Goal: Information Seeking & Learning: Learn about a topic

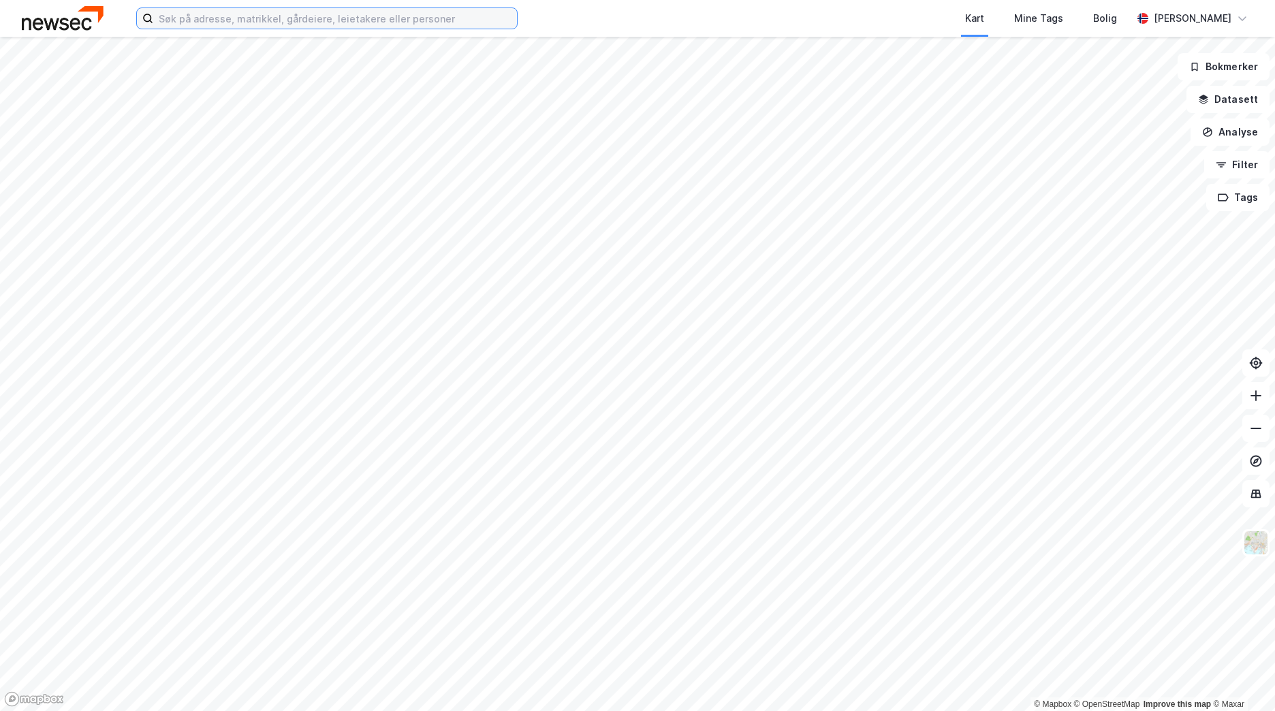
click at [217, 18] on input at bounding box center [335, 18] width 364 height 20
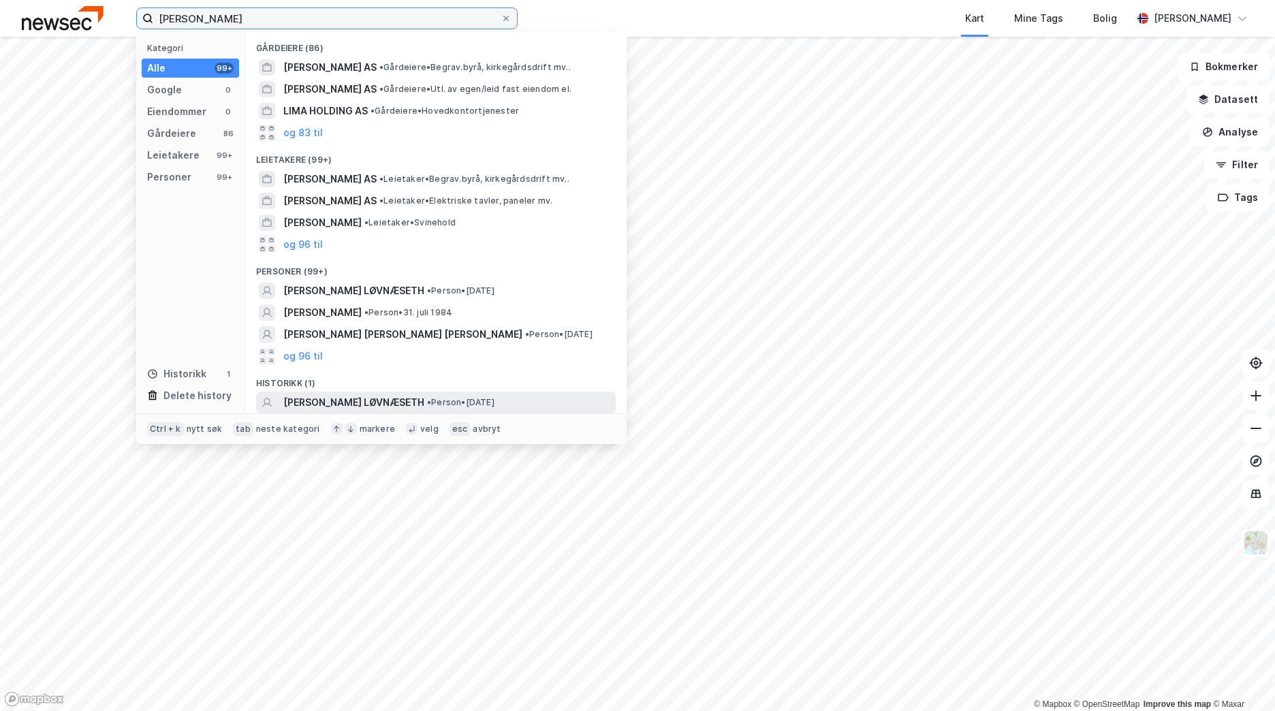
type input "[PERSON_NAME]"
click at [440, 407] on span "• Person • [DATE]" at bounding box center [460, 402] width 67 height 11
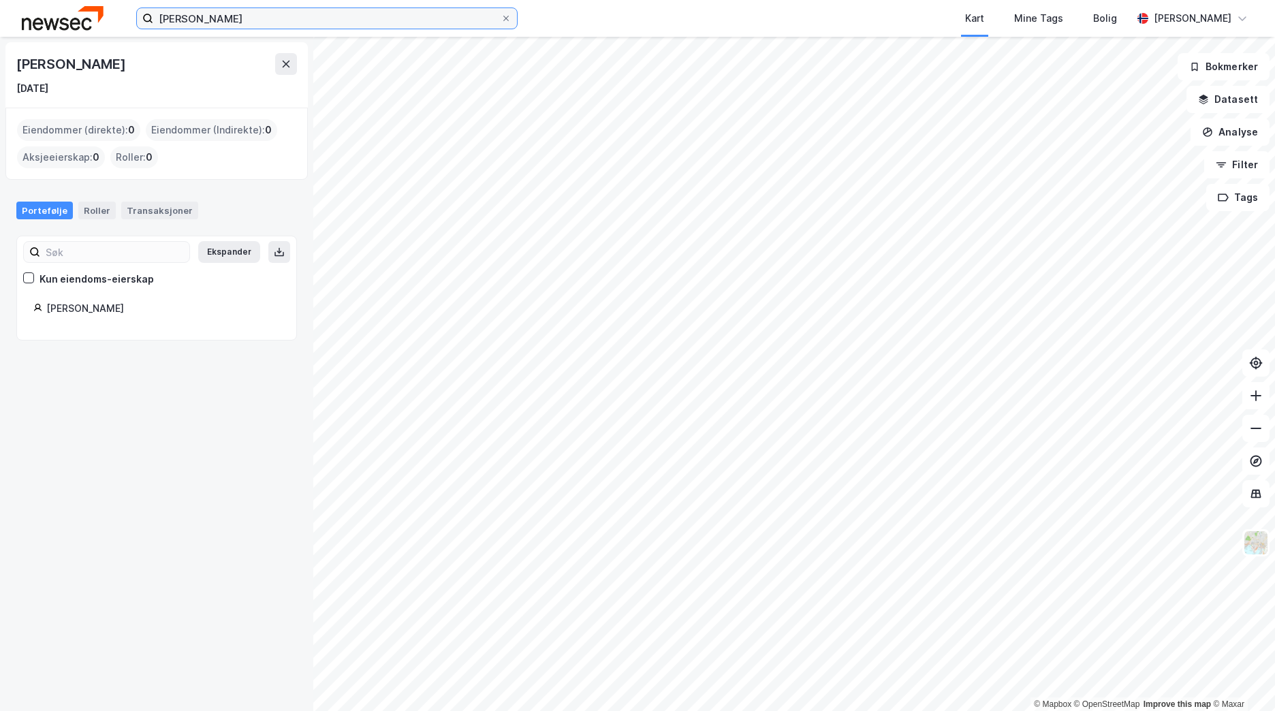
click at [223, 22] on input "[PERSON_NAME]" at bounding box center [326, 18] width 347 height 20
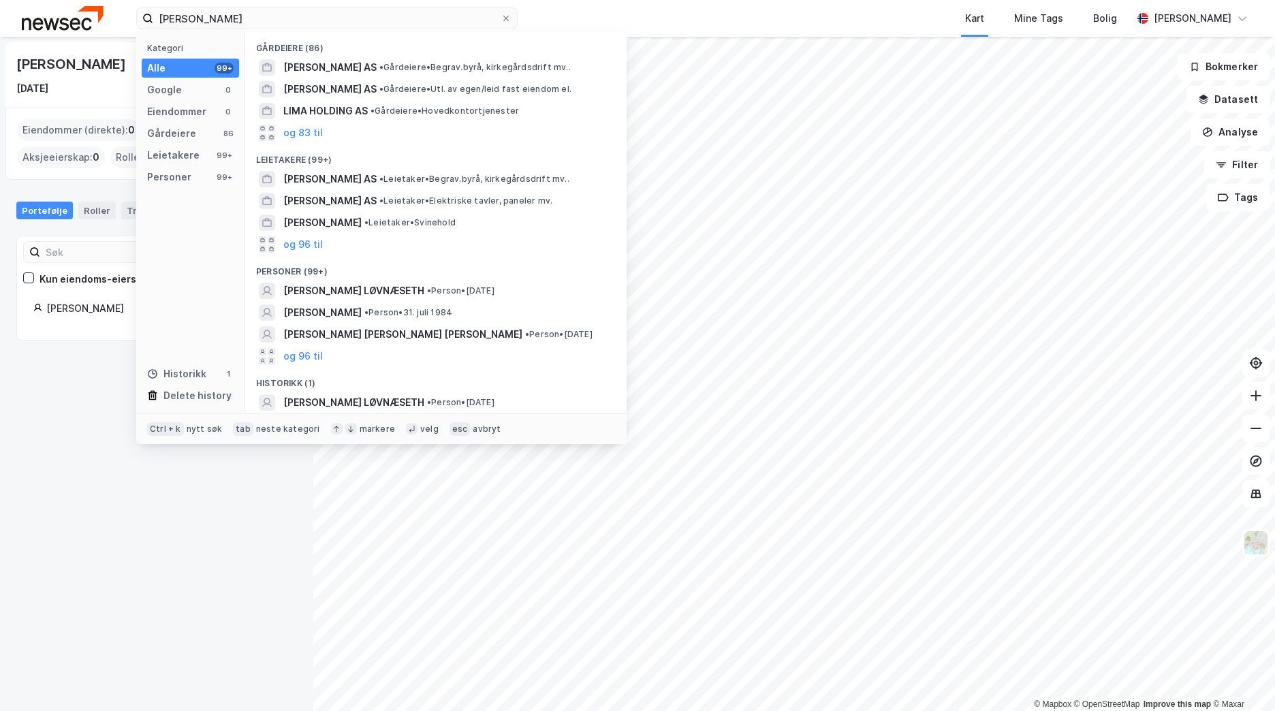
click at [65, 24] on img at bounding box center [63, 18] width 82 height 24
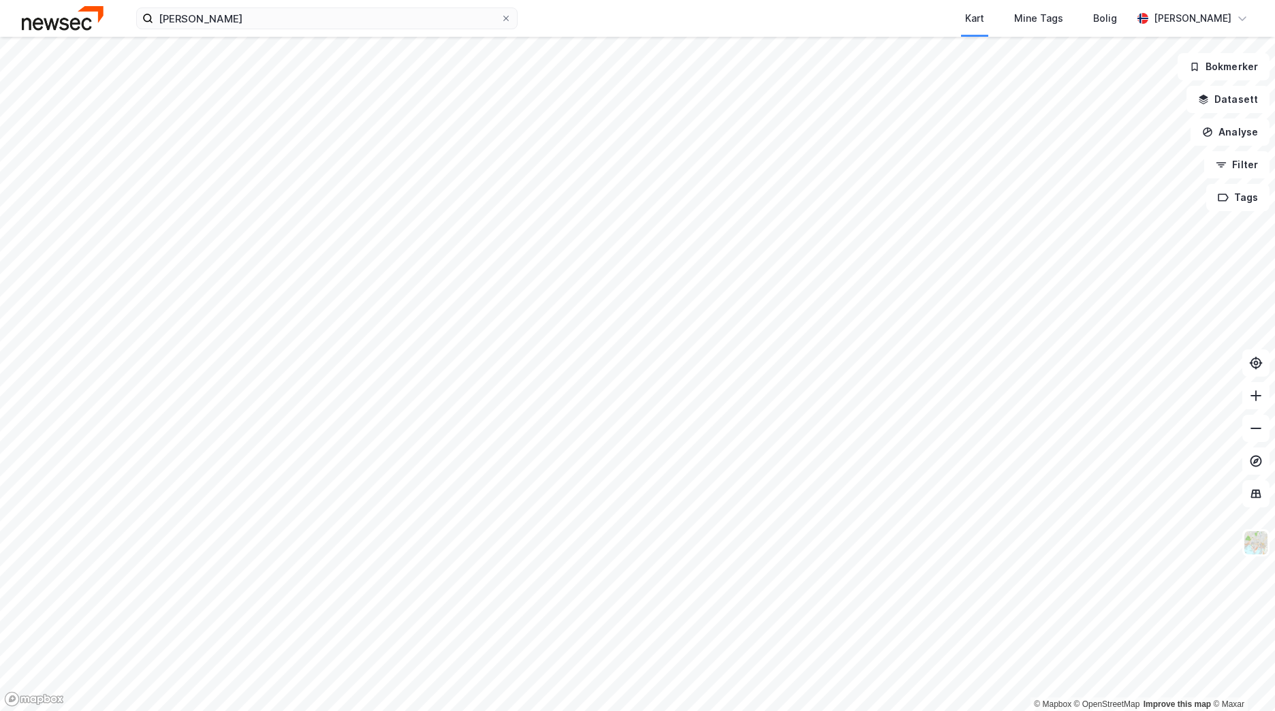
click at [65, 27] on img at bounding box center [63, 18] width 82 height 24
click at [505, 19] on icon at bounding box center [505, 18] width 5 height 5
click at [500, 19] on input "[PERSON_NAME]" at bounding box center [326, 18] width 347 height 20
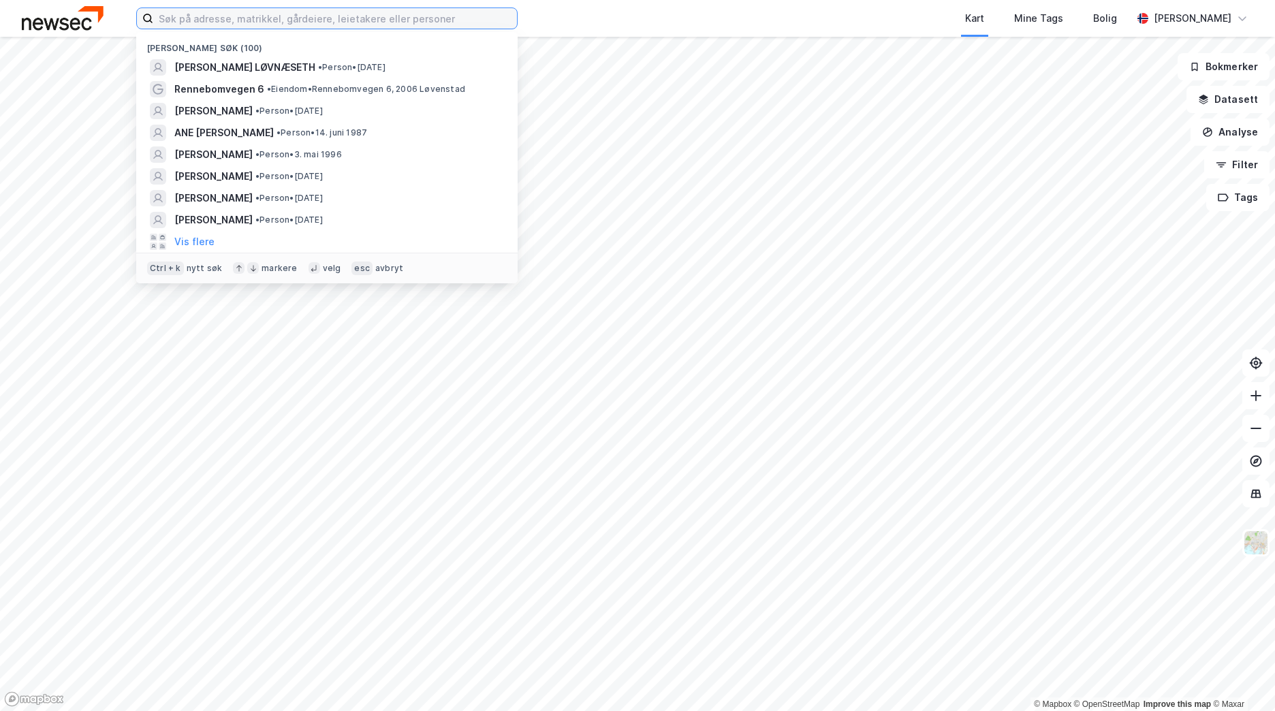
click at [404, 20] on input at bounding box center [335, 18] width 364 height 20
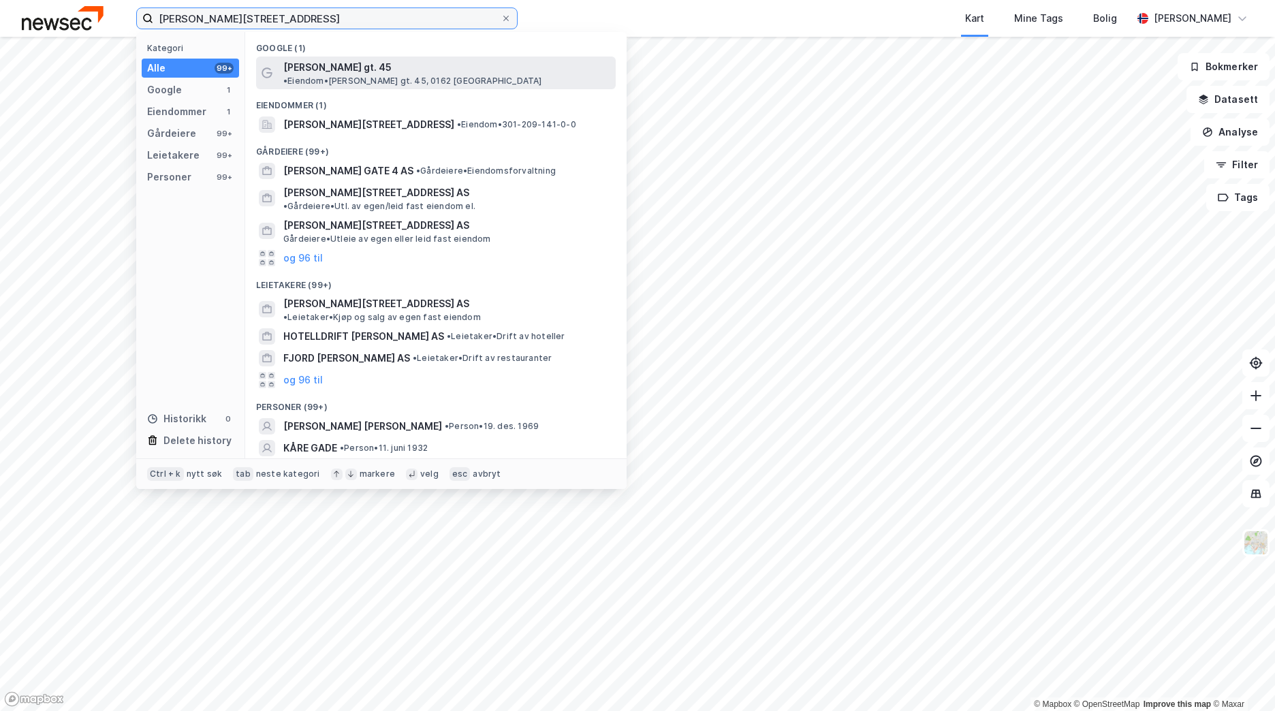
type input "[PERSON_NAME][STREET_ADDRESS]"
click at [409, 76] on span "• Eiendom • [PERSON_NAME] gt. 45, 0162 [GEOGRAPHIC_DATA]" at bounding box center [412, 81] width 259 height 11
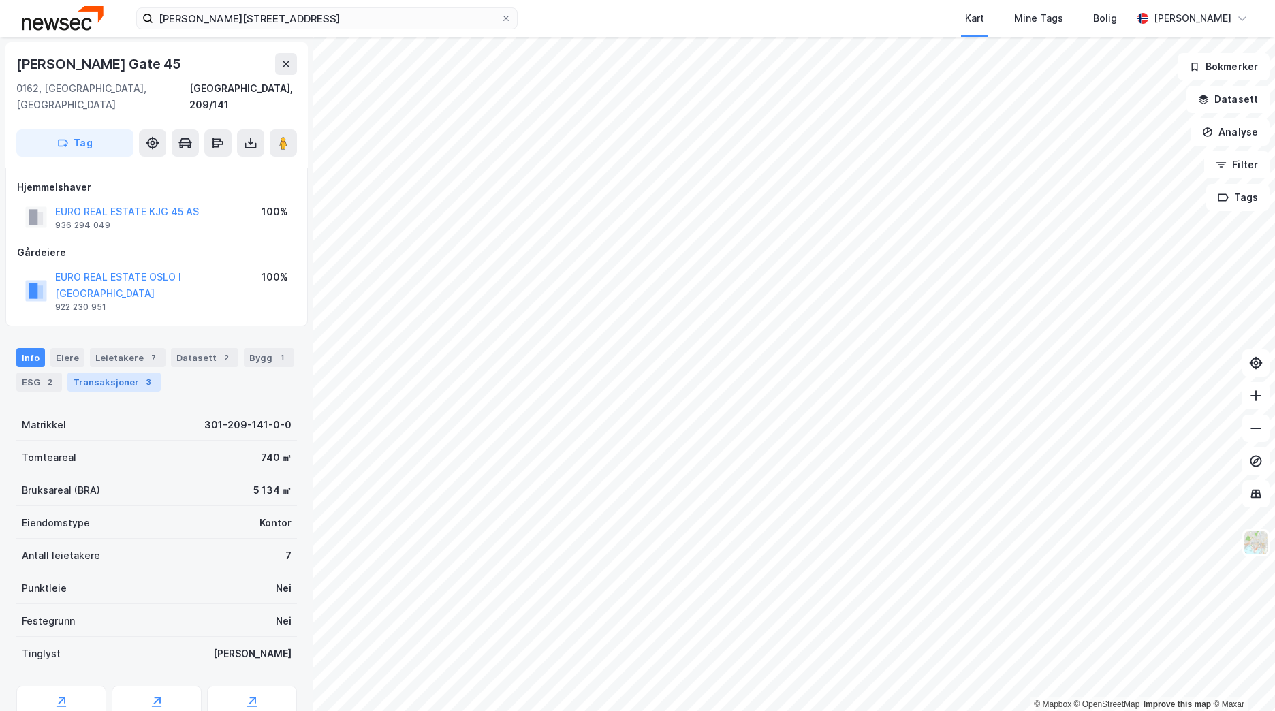
click at [100, 372] on div "Transaksjoner 3" at bounding box center [113, 381] width 93 height 19
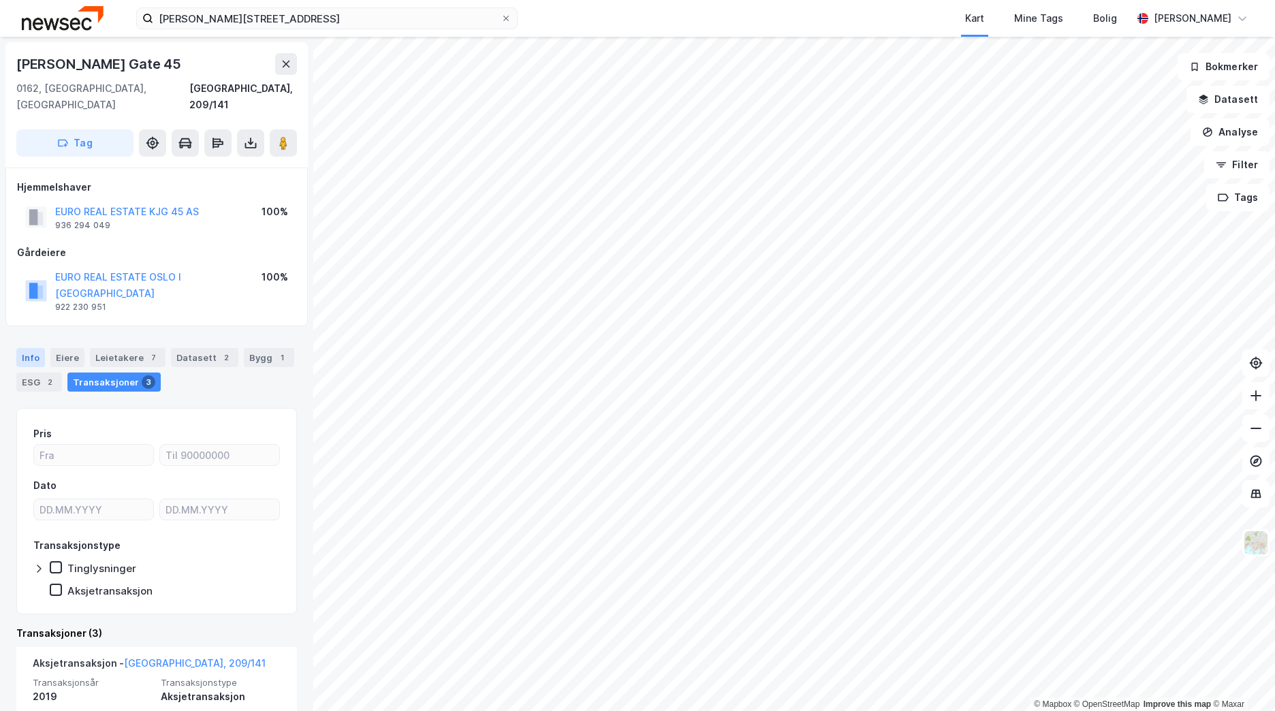
click at [18, 348] on div "Info" at bounding box center [30, 357] width 29 height 19
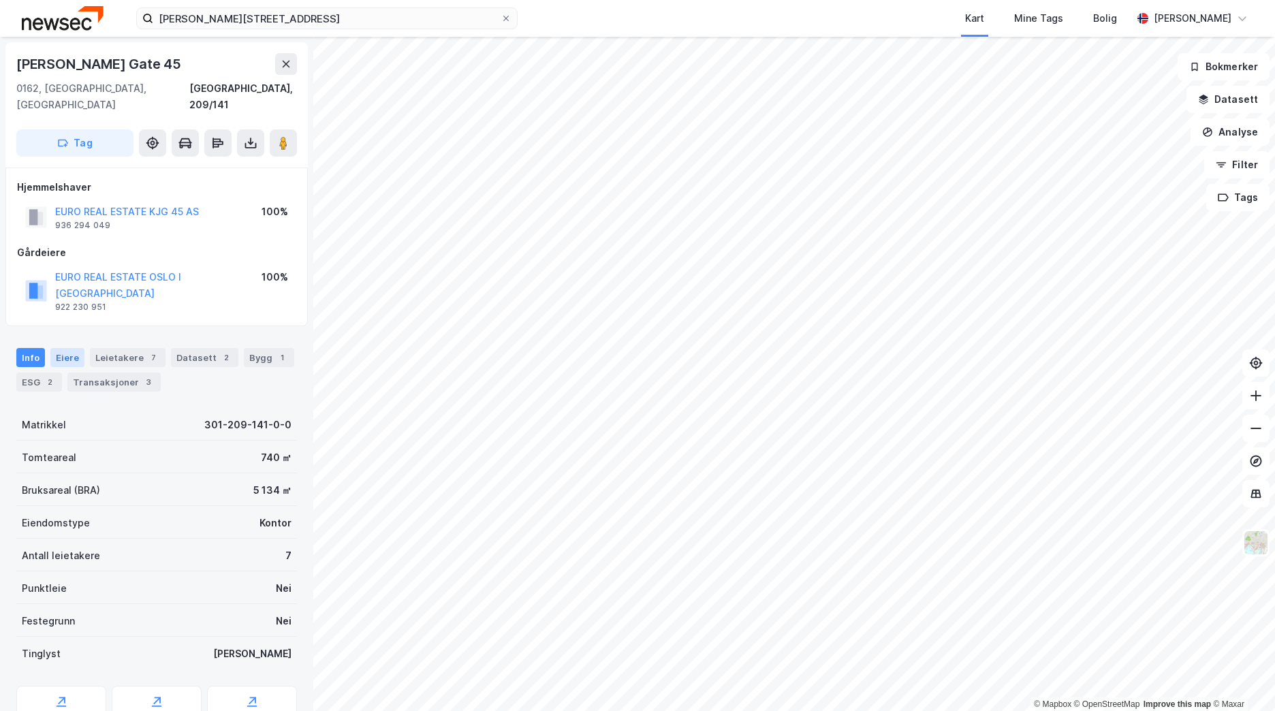
click at [58, 348] on div "Eiere" at bounding box center [67, 357] width 34 height 19
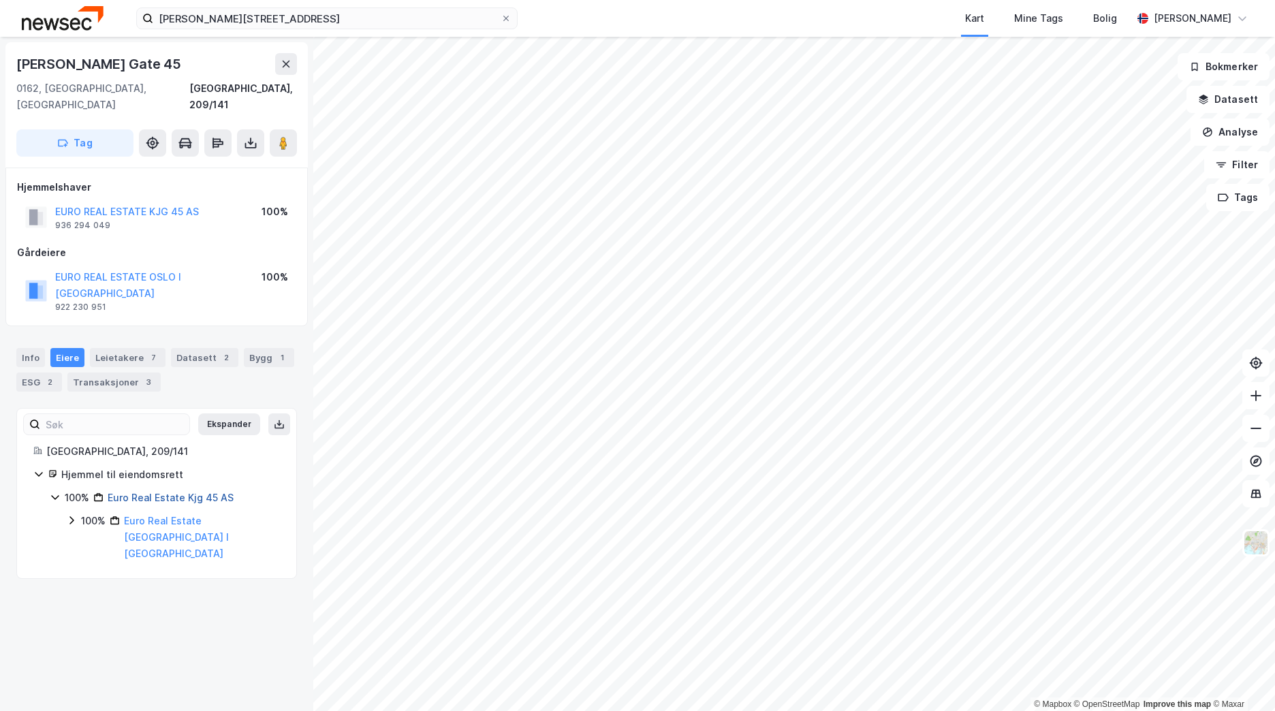
click at [141, 492] on link "Euro Real Estate Kjg 45 AS" at bounding box center [171, 498] width 126 height 12
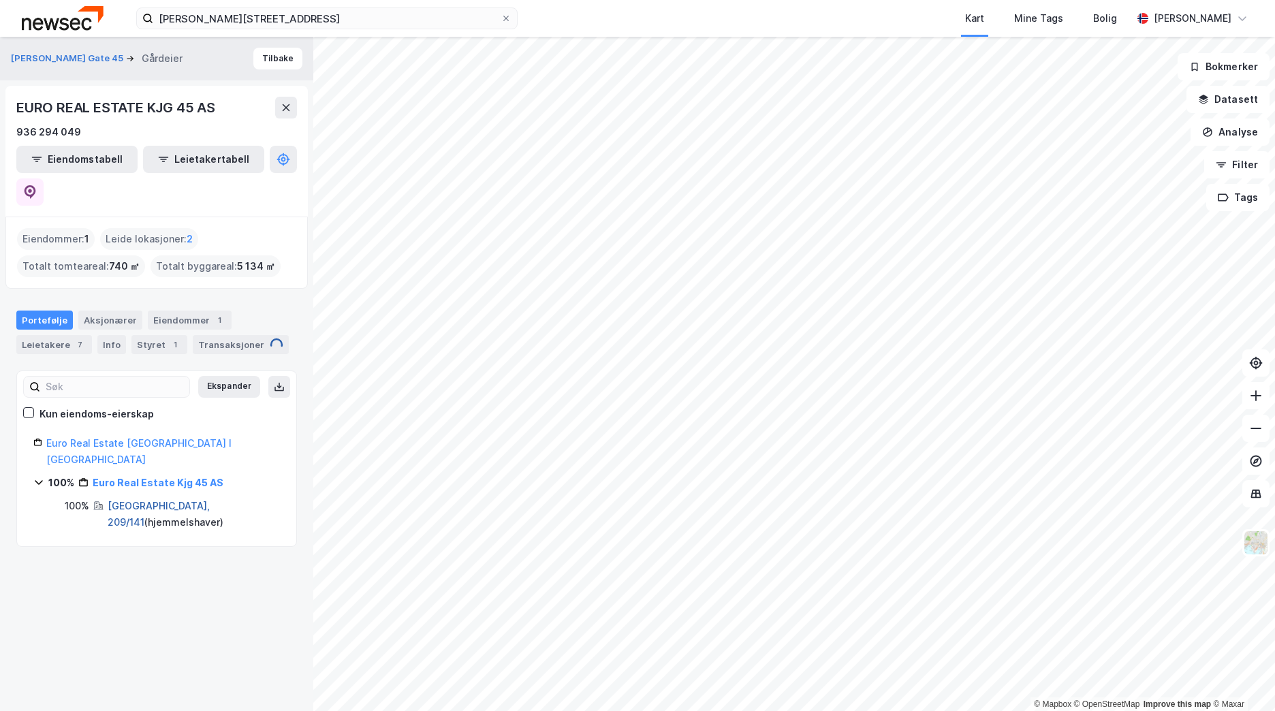
click at [139, 500] on link "[GEOGRAPHIC_DATA], 209/141" at bounding box center [159, 514] width 102 height 28
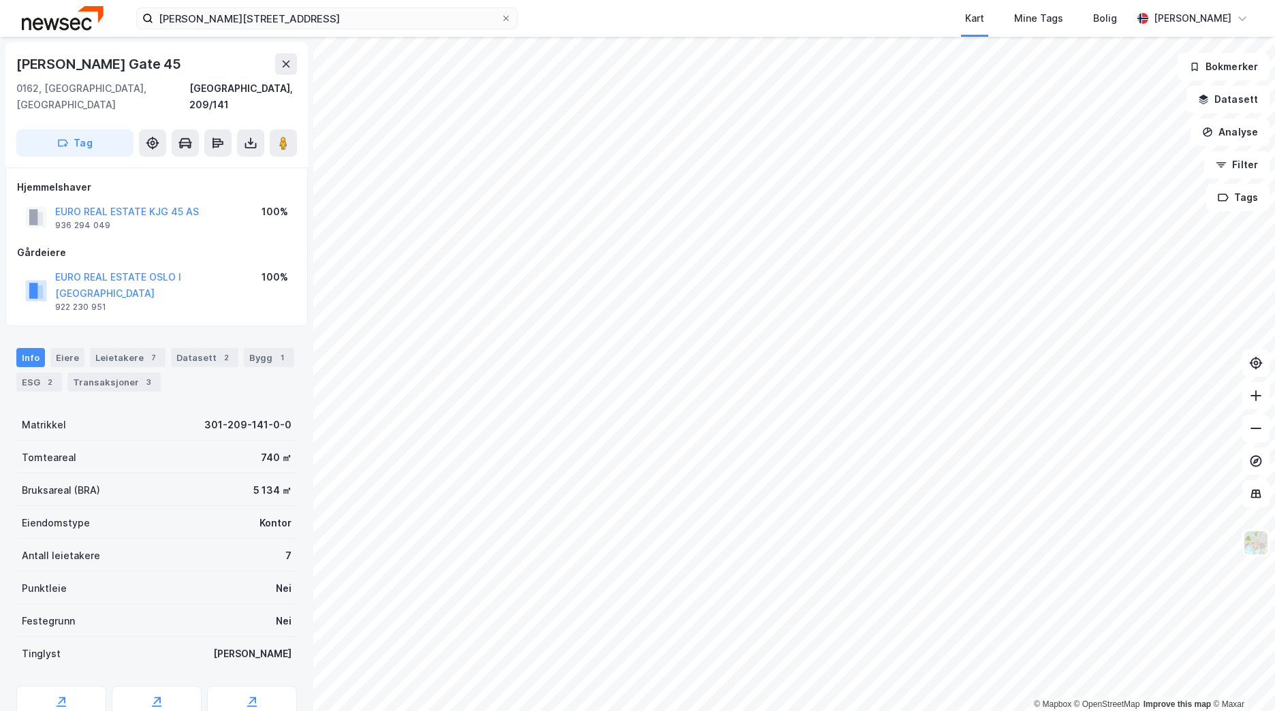
click at [272, 44] on div "[PERSON_NAME][GEOGRAPHIC_DATA] 45 0162, [GEOGRAPHIC_DATA], [GEOGRAPHIC_DATA], 2…" at bounding box center [156, 104] width 302 height 125
click at [278, 54] on button at bounding box center [286, 64] width 22 height 22
click at [0, 0] on button "EURO REAL ESTATE KJG 45 AS" at bounding box center [0, 0] width 0 height 0
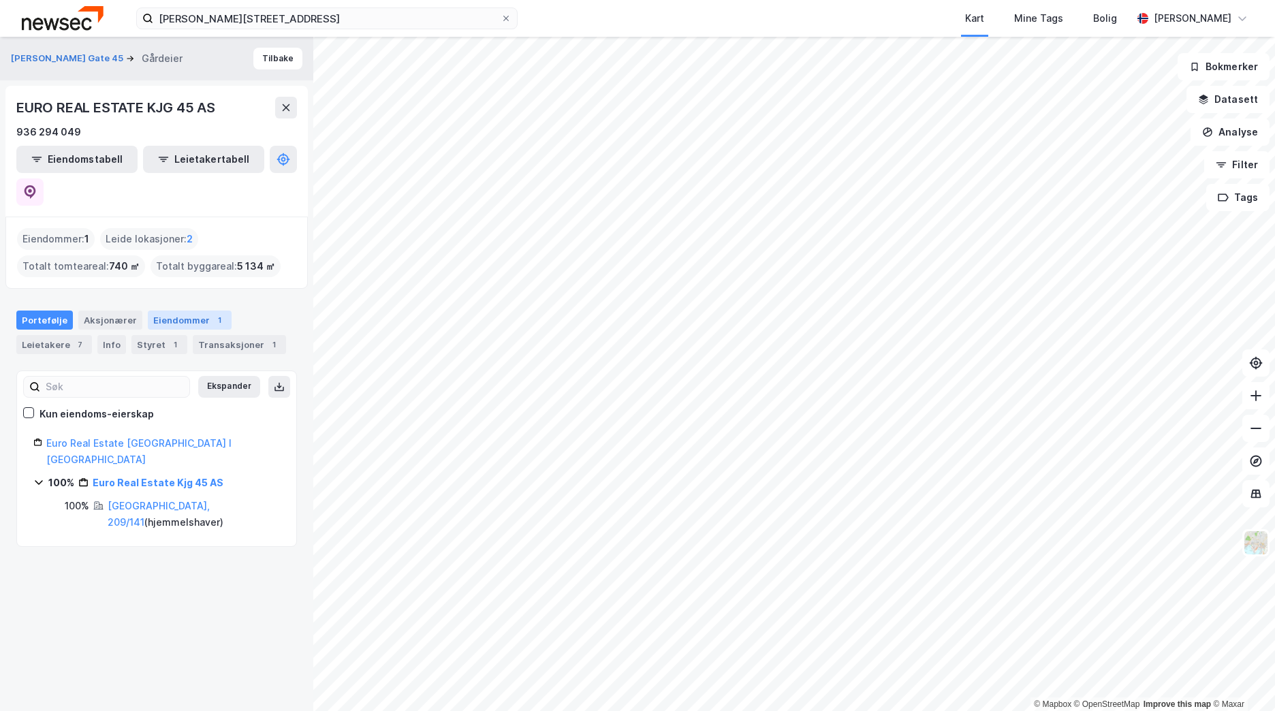
click at [179, 310] on div "Eiendommer 1" at bounding box center [190, 319] width 84 height 19
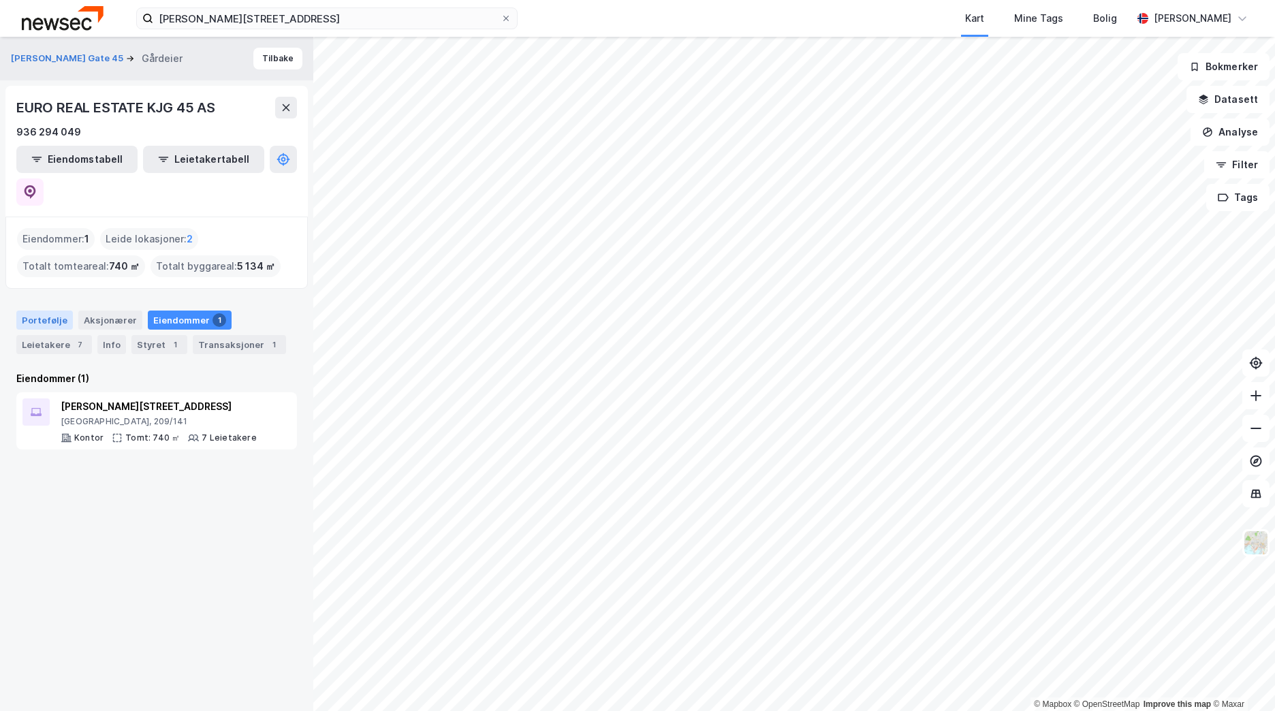
click at [35, 310] on div "Portefølje" at bounding box center [44, 319] width 57 height 19
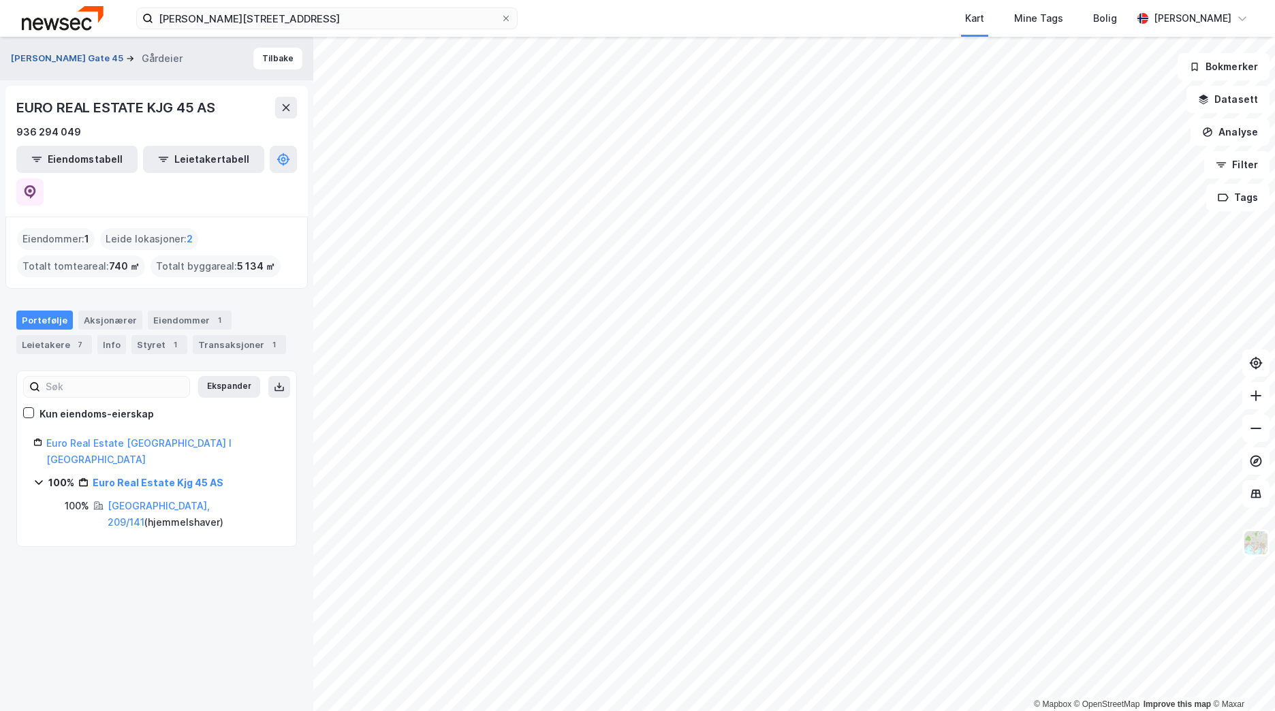
click at [49, 59] on button "[PERSON_NAME] Gate 45" at bounding box center [68, 59] width 115 height 14
